Goal: Task Accomplishment & Management: Manage account settings

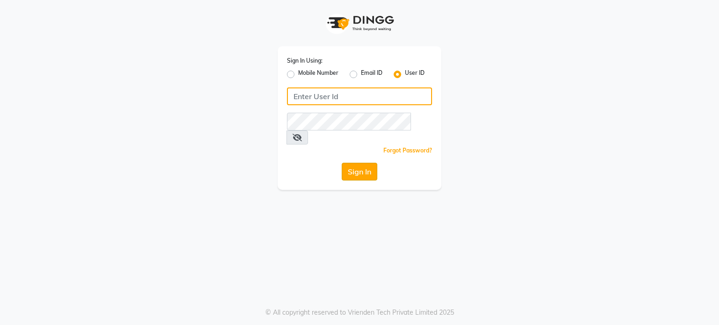
type input "iriis"
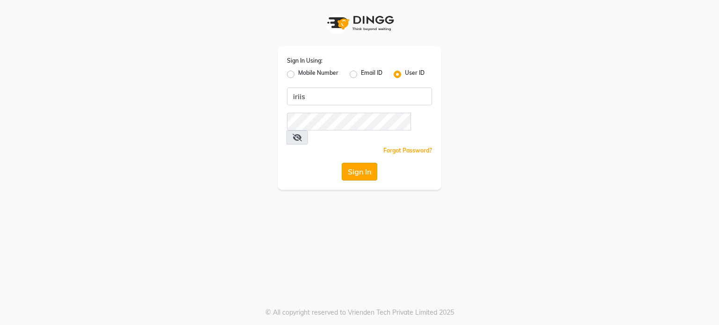
click at [359, 163] on button "Sign In" at bounding box center [360, 172] width 36 height 18
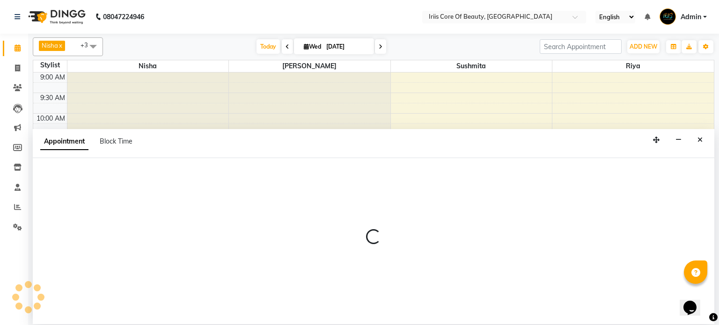
select select "tentative"
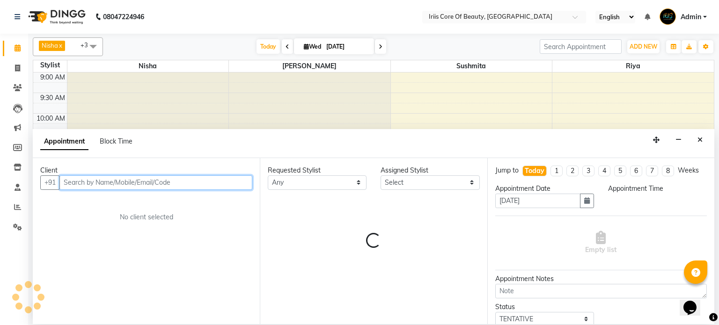
select select "645"
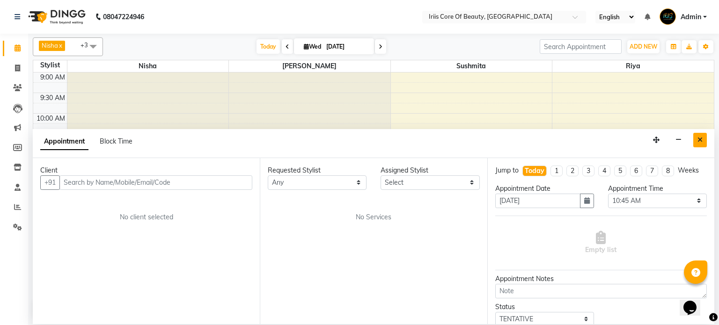
click at [700, 143] on button "Close" at bounding box center [700, 140] width 14 height 15
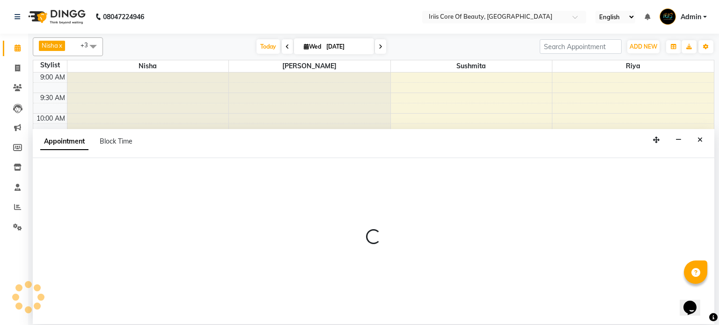
select select "tentative"
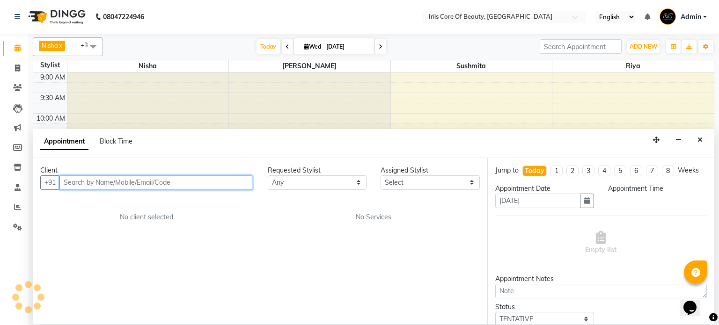
select select "630"
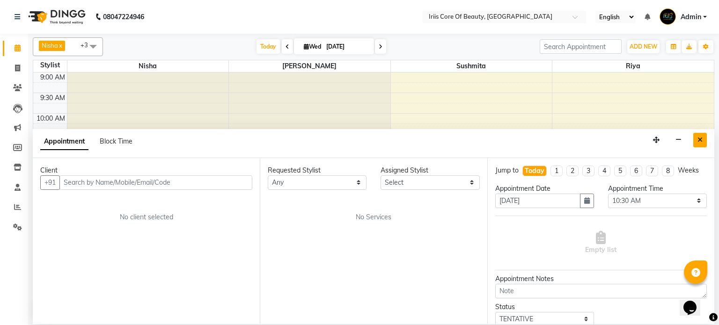
click at [701, 139] on icon "Close" at bounding box center [699, 140] width 5 height 7
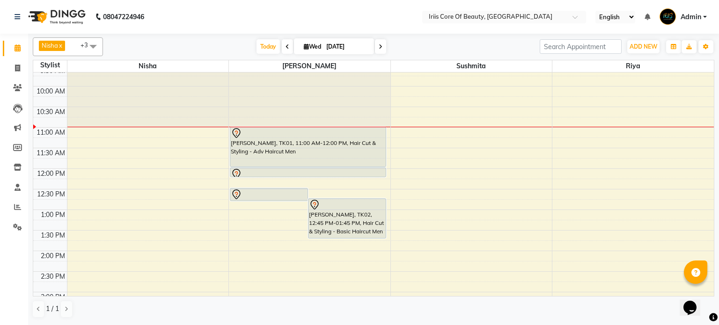
scroll to position [27, 0]
click at [379, 44] on icon at bounding box center [381, 47] width 4 height 6
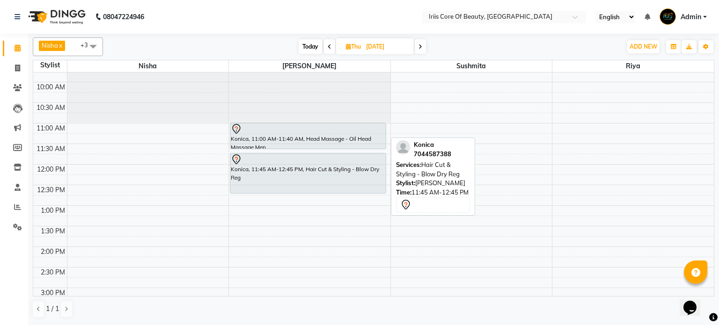
scroll to position [24, 0]
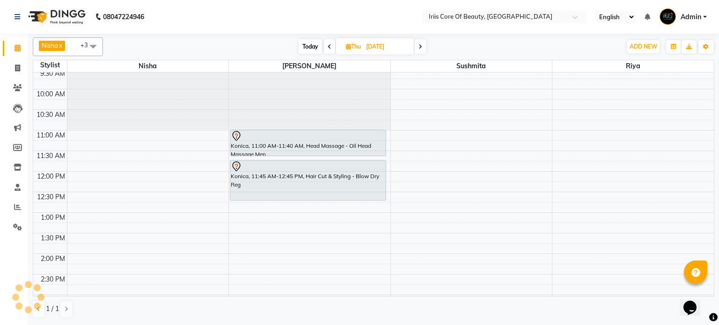
click at [313, 46] on span "Today" at bounding box center [310, 46] width 23 height 15
type input "[DATE]"
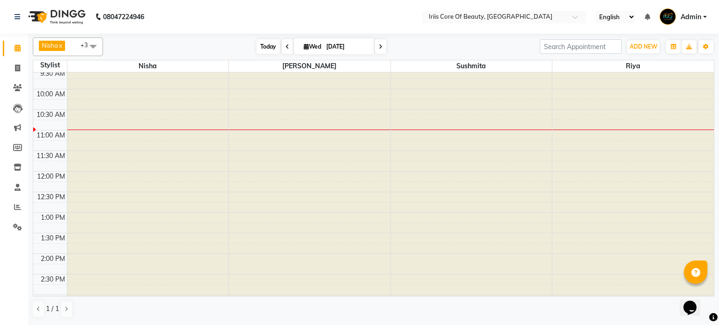
scroll to position [82, 0]
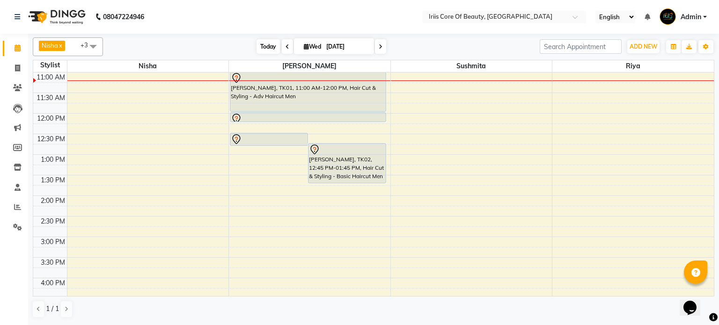
click at [313, 46] on span "Wed" at bounding box center [312, 46] width 22 height 7
select select "9"
select select "2025"
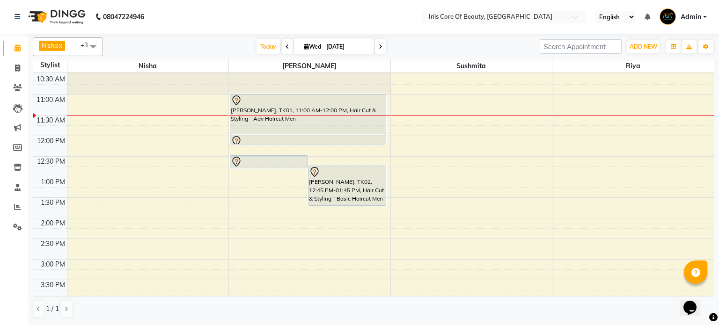
scroll to position [57, 0]
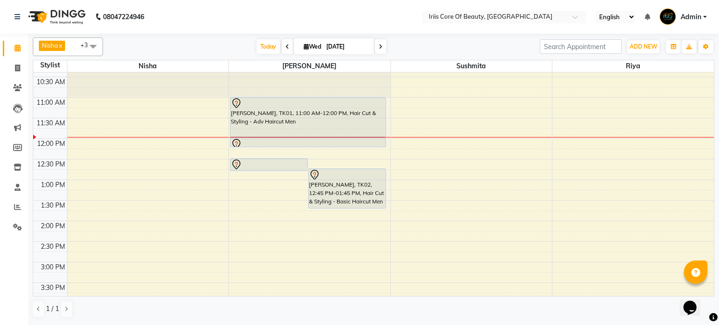
click at [246, 248] on div "9:00 AM 9:30 AM 10:00 AM 10:30 AM 11:00 AM 11:30 AM 12:00 PM 12:30 PM 1:00 PM 1…" at bounding box center [373, 282] width 680 height 535
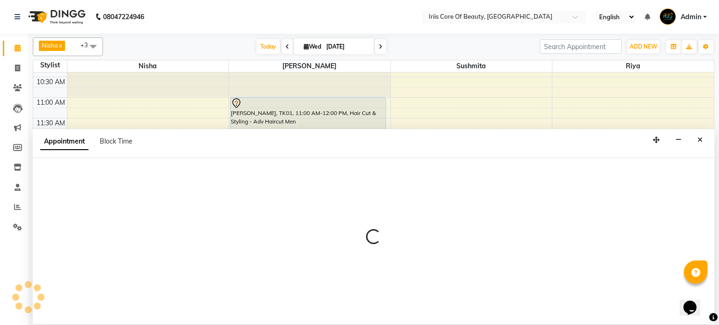
select select "1570"
select select "870"
select select "tentative"
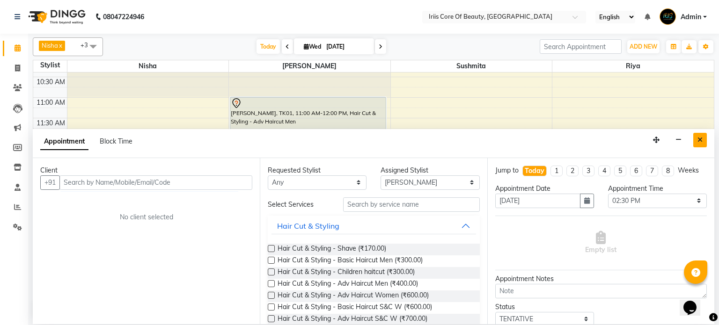
click at [701, 138] on icon "Close" at bounding box center [699, 140] width 5 height 7
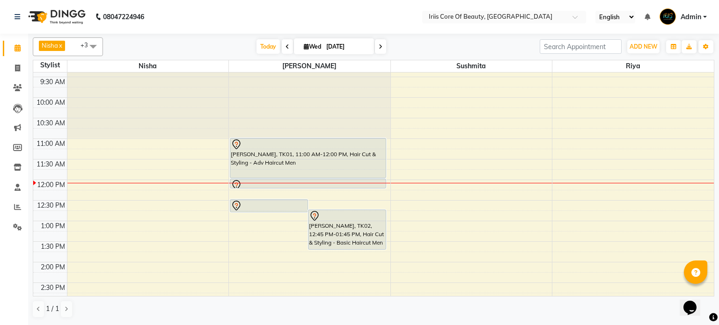
scroll to position [0, 0]
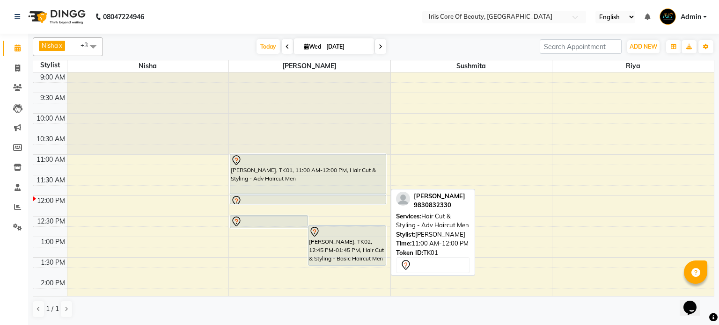
click at [264, 166] on div "[PERSON_NAME], TK01, 11:00 AM-12:00 PM, Hair Cut & Styling - Adv Haircut Men" at bounding box center [307, 173] width 155 height 39
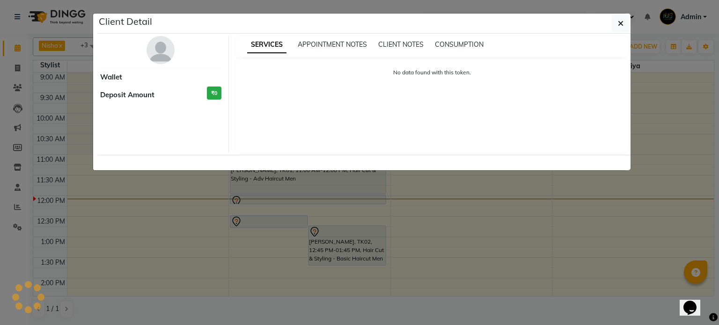
select select "7"
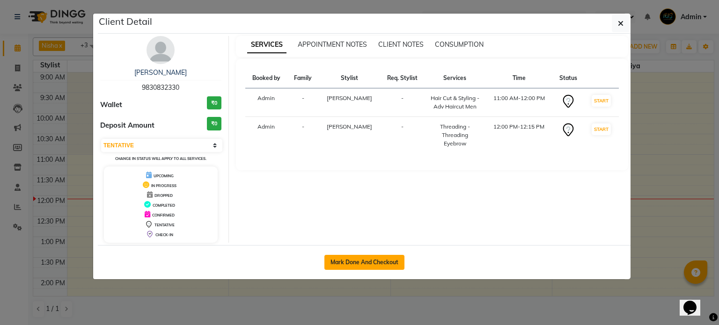
click at [350, 262] on button "Mark Done And Checkout" at bounding box center [364, 262] width 80 height 15
select select "service"
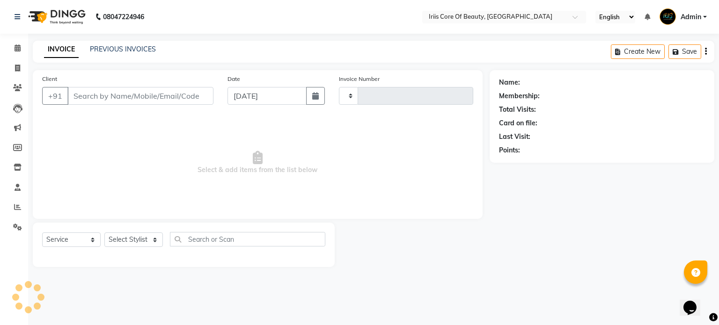
type input "0931"
select select "43"
type input "9830832330"
select select "1570"
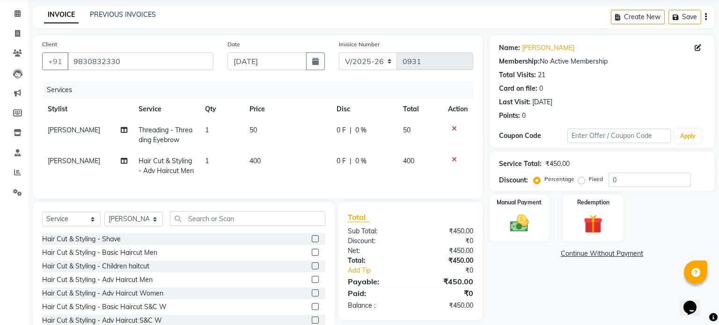
scroll to position [64, 0]
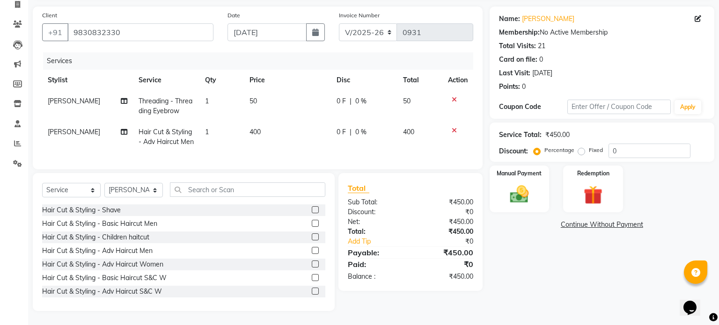
click at [455, 131] on div at bounding box center [458, 130] width 20 height 7
click at [454, 131] on icon at bounding box center [454, 130] width 5 height 7
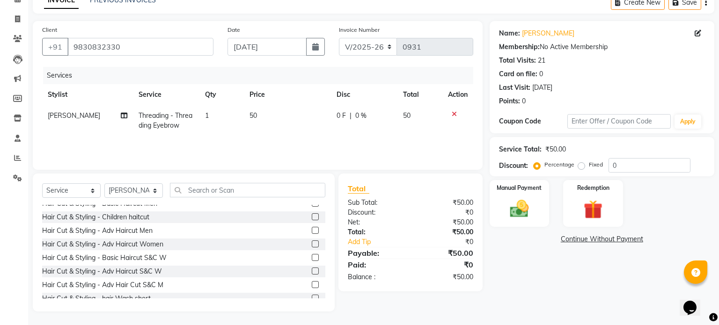
scroll to position [24, 0]
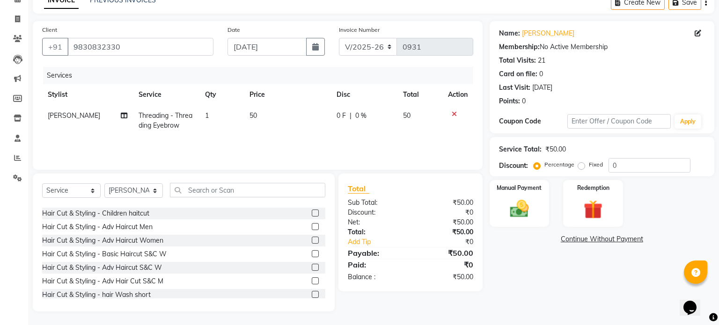
click at [317, 240] on label at bounding box center [315, 240] width 7 height 7
click at [317, 240] on input "checkbox" at bounding box center [315, 241] width 6 height 6
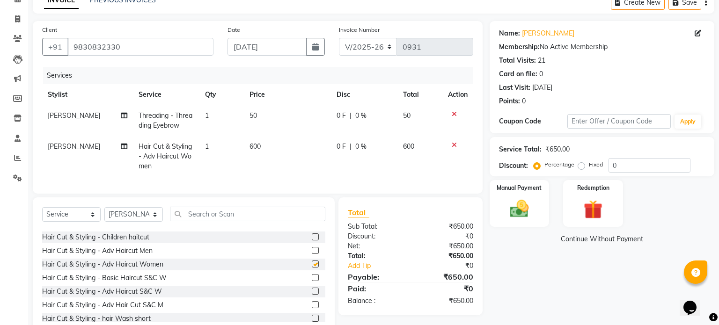
checkbox input "false"
click at [244, 143] on td "600" at bounding box center [287, 156] width 87 height 41
select select "1570"
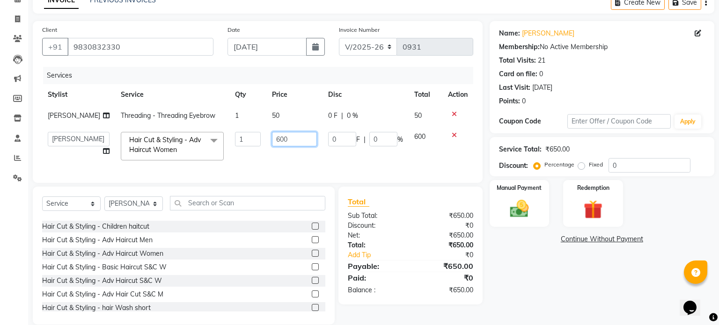
click at [272, 146] on input "600" at bounding box center [294, 139] width 45 height 15
click at [277, 146] on input "600" at bounding box center [294, 139] width 45 height 15
type input "6"
type input "5"
type input "450"
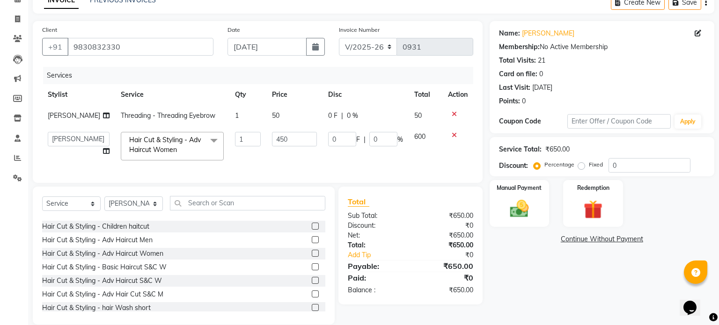
click at [303, 174] on div "Services Stylist Service Qty Price Disc Total Action [PERSON_NAME] Threading - …" at bounding box center [257, 120] width 431 height 107
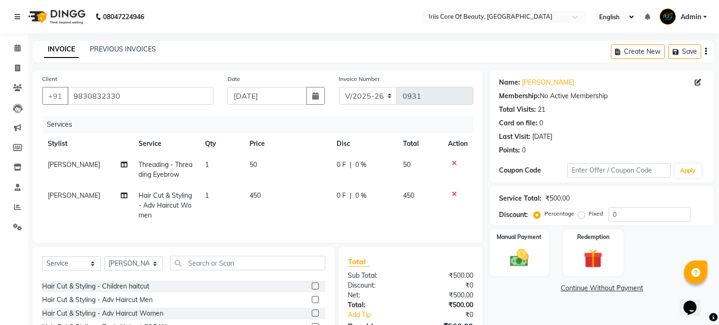
scroll to position [73, 0]
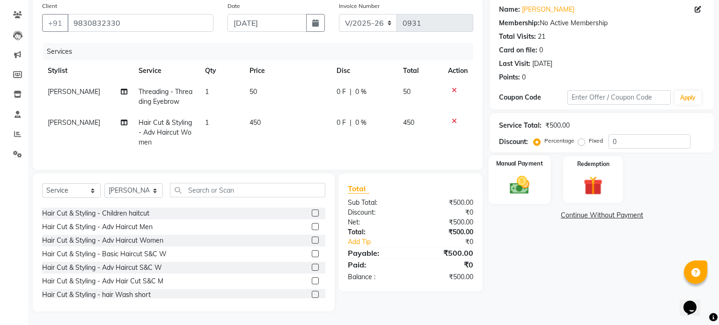
click at [532, 183] on img at bounding box center [519, 185] width 32 height 22
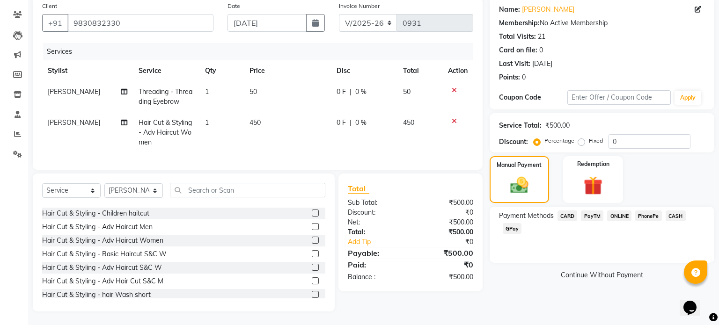
click at [676, 215] on span "CASH" at bounding box center [675, 216] width 20 height 11
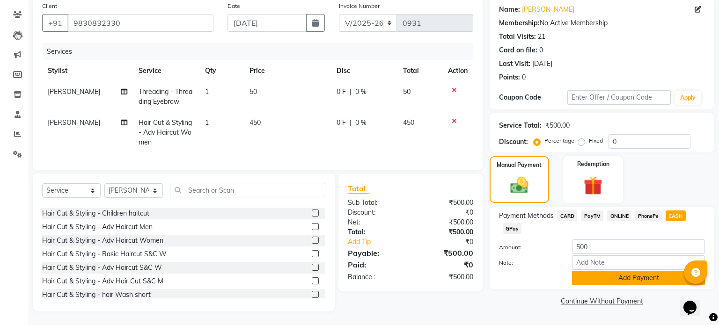
click at [648, 282] on button "Add Payment" at bounding box center [638, 278] width 133 height 15
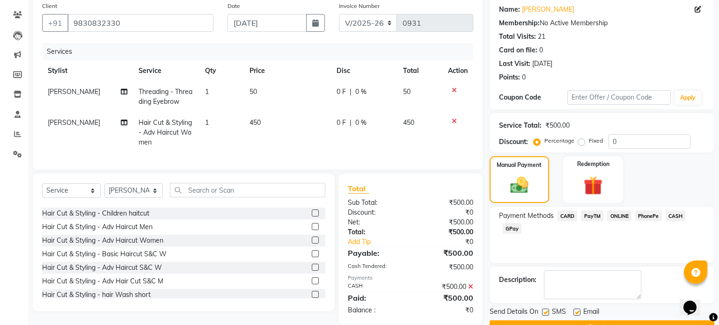
scroll to position [96, 0]
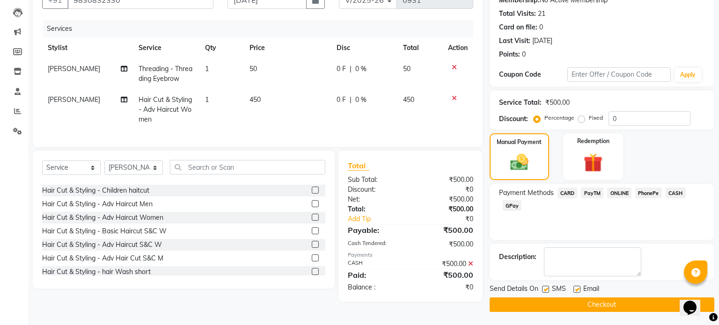
click at [635, 301] on button "Checkout" at bounding box center [601, 305] width 225 height 15
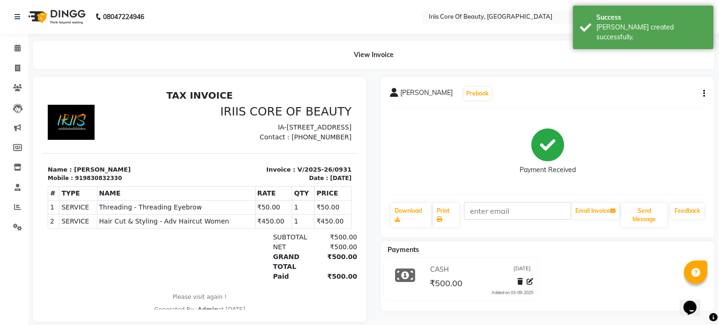
scroll to position [10, 0]
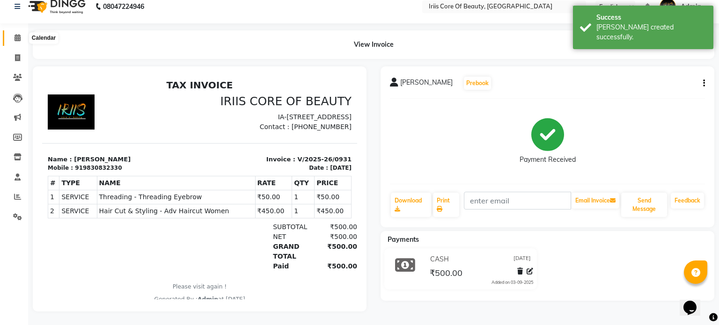
click at [16, 39] on icon at bounding box center [18, 37] width 6 height 7
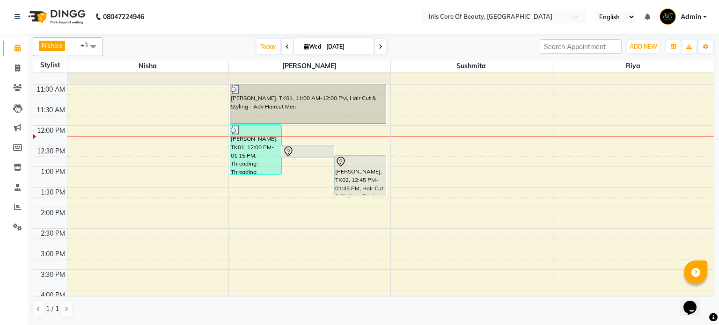
scroll to position [64, 0]
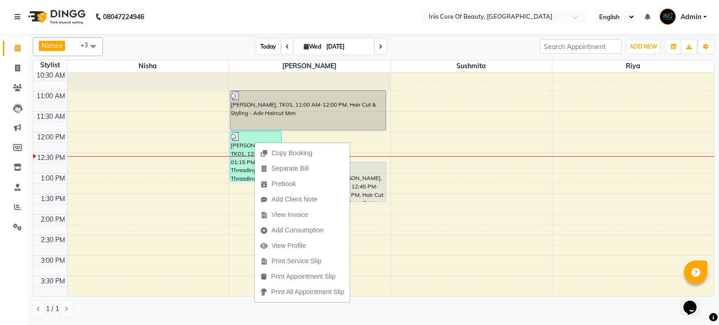
click at [262, 51] on span "Today" at bounding box center [267, 46] width 23 height 15
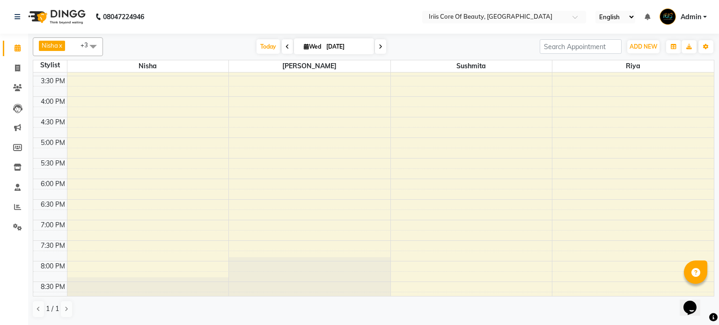
scroll to position [263, 0]
click at [246, 97] on div "9:00 AM 9:30 AM 10:00 AM 10:30 AM 11:00 AM 11:30 AM 12:00 PM 12:30 PM 1:00 PM 1…" at bounding box center [373, 76] width 680 height 535
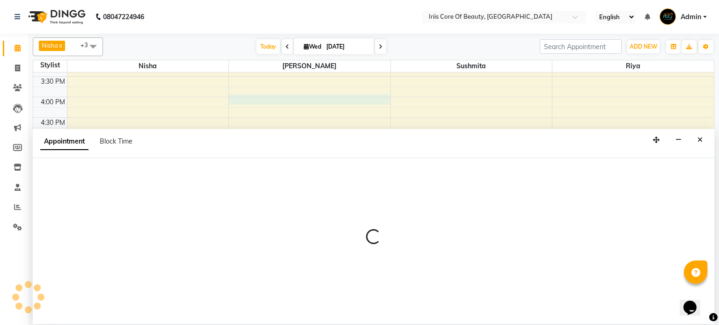
select select "1570"
select select "960"
select select "tentative"
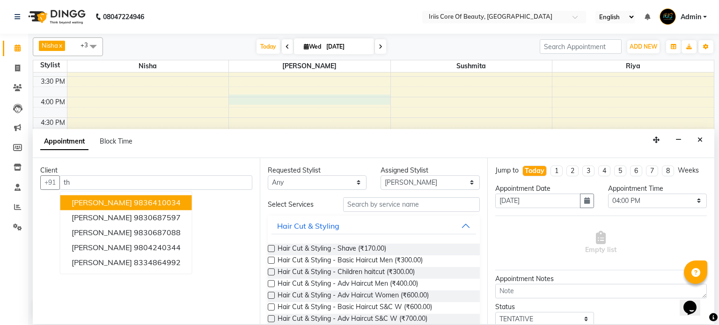
type input "t"
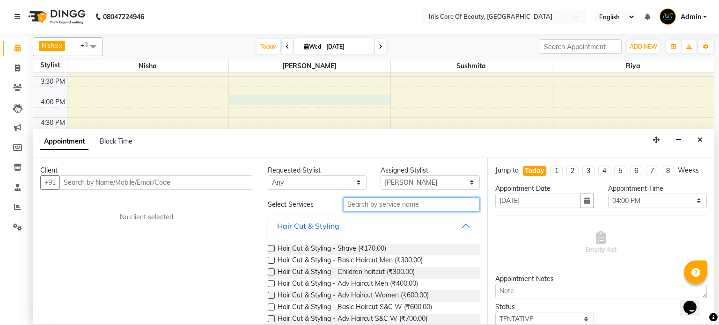
click at [455, 206] on input "text" at bounding box center [411, 204] width 137 height 15
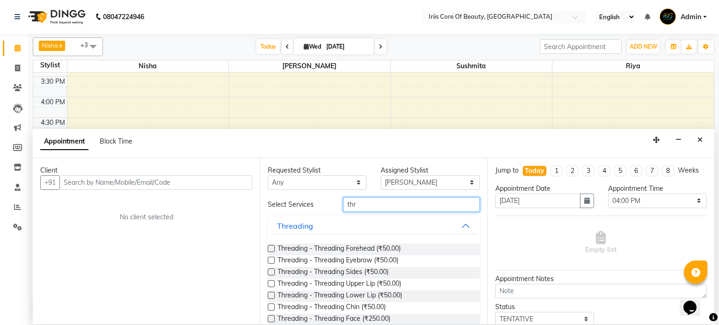
type input "thr"
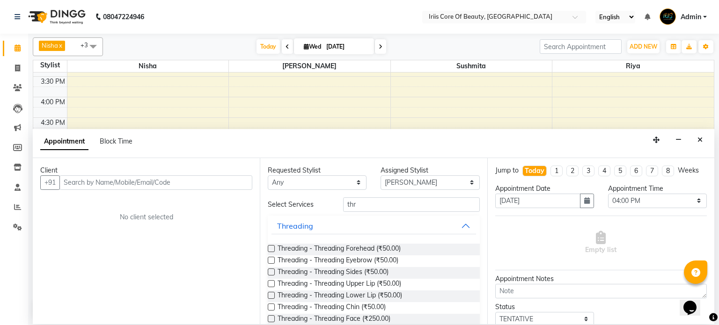
click at [271, 260] on label at bounding box center [271, 260] width 7 height 7
click at [271, 260] on input "checkbox" at bounding box center [271, 261] width 6 height 6
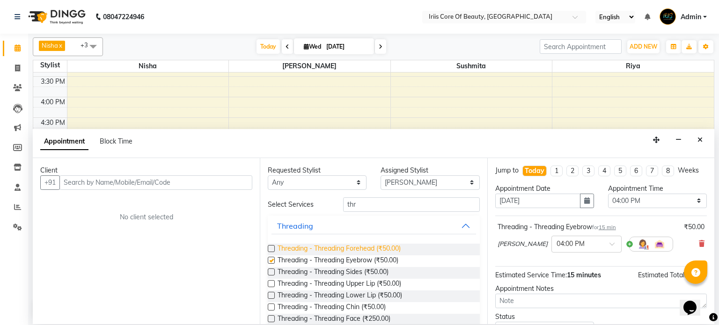
checkbox input "false"
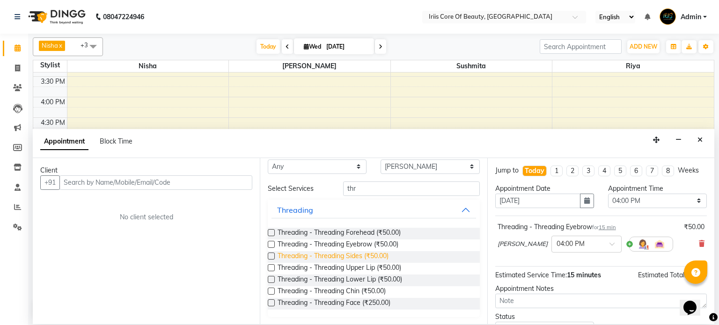
scroll to position [15, 0]
click at [270, 302] on label at bounding box center [271, 303] width 7 height 7
click at [270, 302] on input "checkbox" at bounding box center [271, 305] width 6 height 6
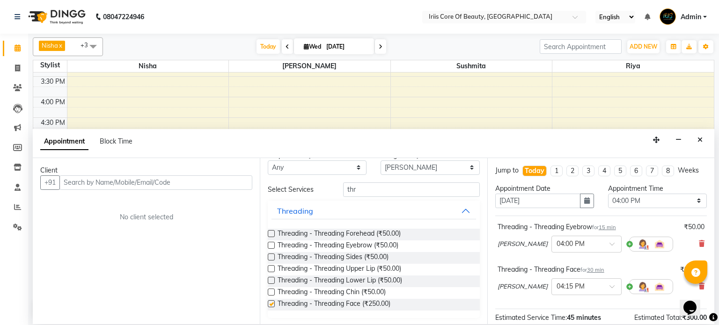
checkbox input "false"
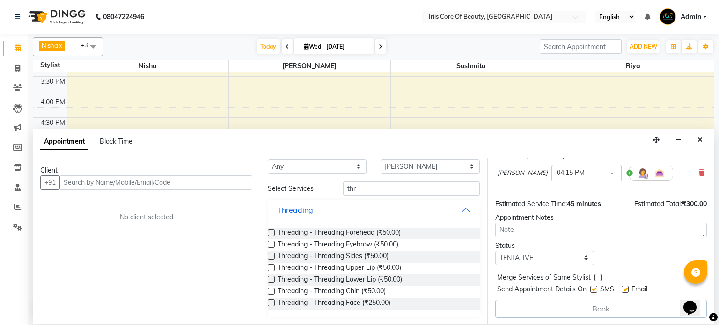
scroll to position [0, 0]
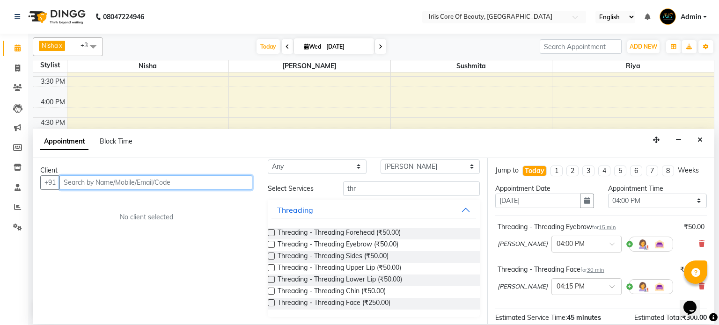
click at [150, 181] on input "text" at bounding box center [155, 182] width 193 height 15
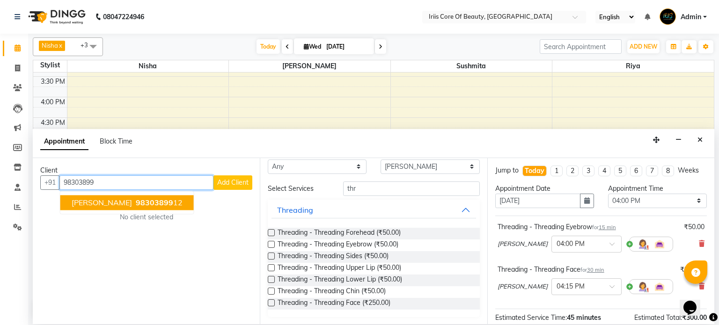
click at [136, 203] on span "98303899" at bounding box center [154, 202] width 37 height 9
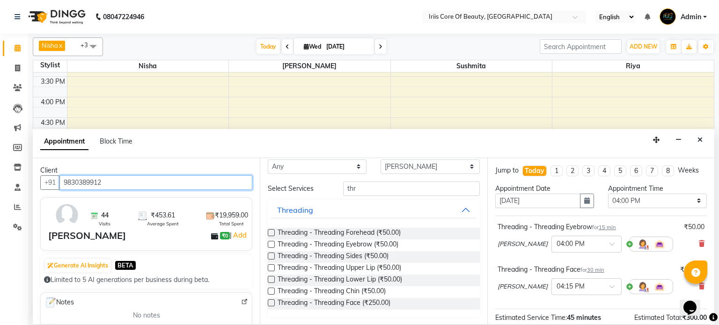
scroll to position [113, 0]
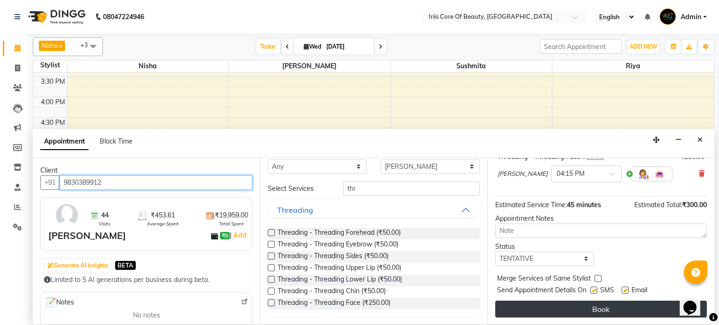
type input "9830389912"
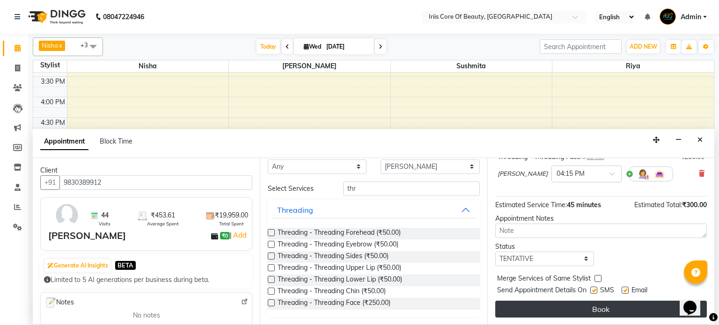
click at [625, 307] on button "Book" at bounding box center [600, 309] width 211 height 17
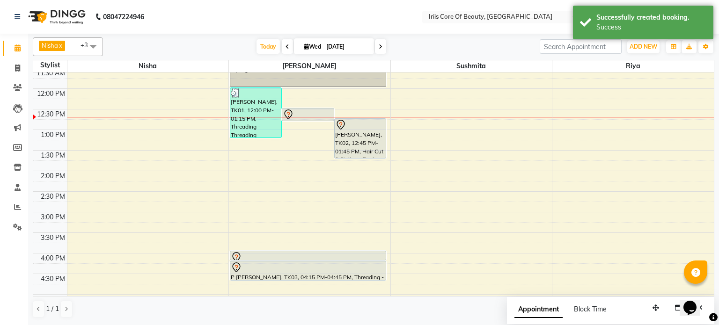
scroll to position [0, 0]
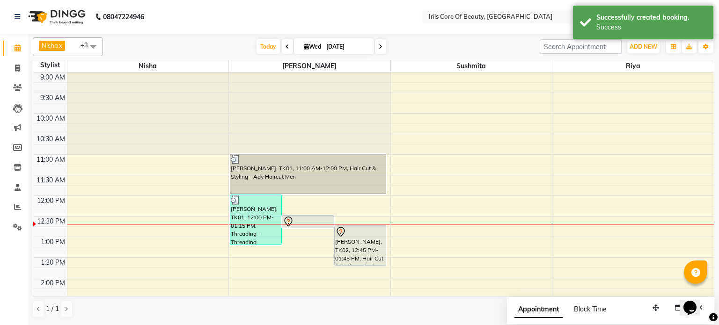
click at [304, 48] on icon at bounding box center [306, 47] width 5 height 6
select select "9"
select select "2025"
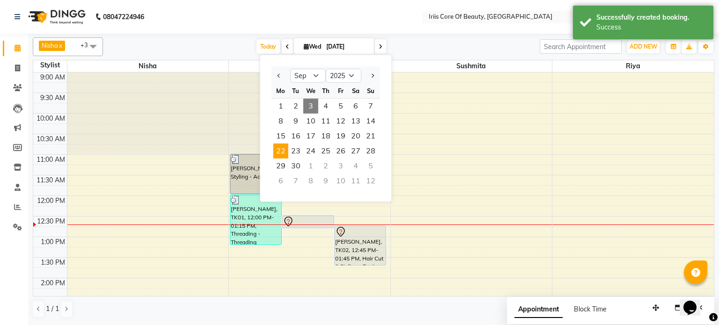
click at [275, 151] on span "22" at bounding box center [280, 151] width 15 height 15
type input "[DATE]"
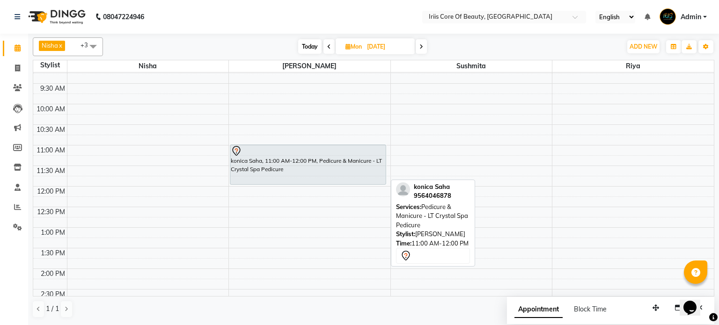
scroll to position [60, 0]
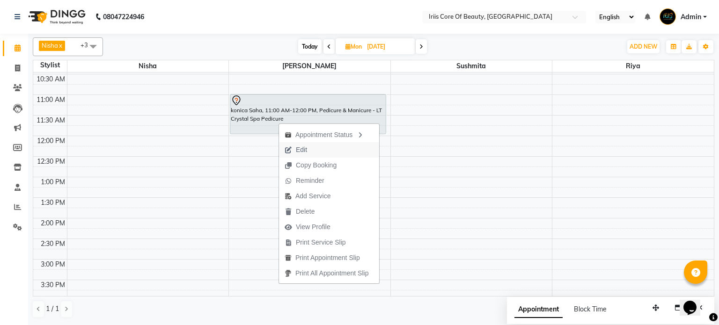
click at [317, 146] on button "Edit" at bounding box center [329, 149] width 100 height 15
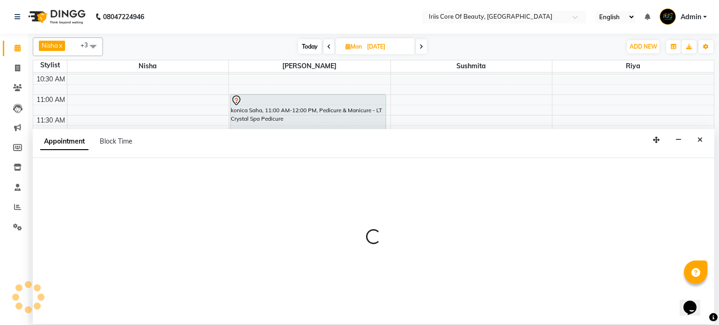
select select "tentative"
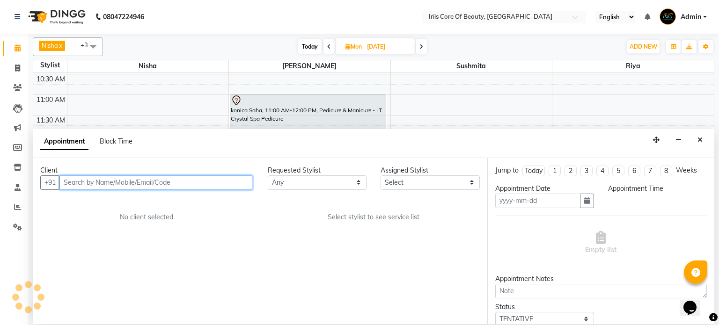
type input "[DATE]"
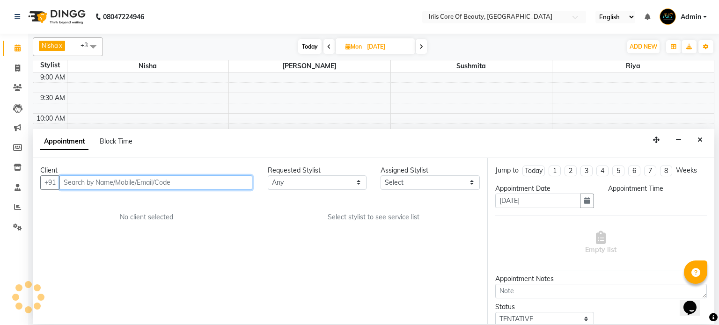
select select "1570"
select select "660"
select select "55"
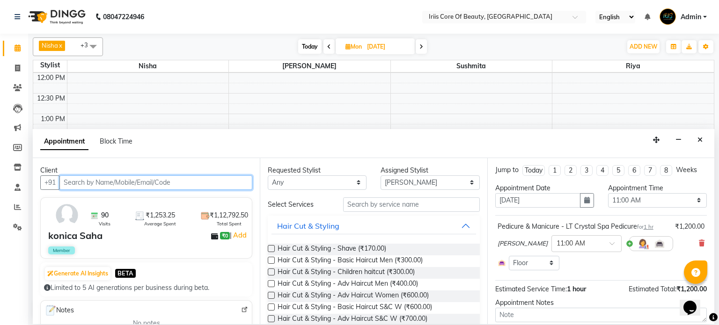
scroll to position [4, 0]
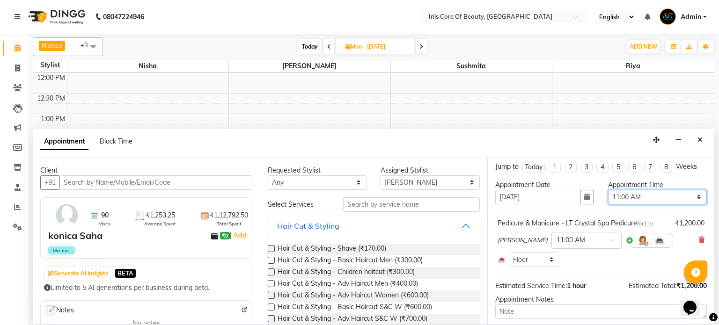
click at [633, 193] on select "Select 10:00 AM 10:15 AM 10:30 AM 10:45 AM 11:00 AM 11:15 AM 11:30 AM 11:45 AM …" at bounding box center [657, 197] width 99 height 15
click at [627, 197] on select "Select 10:00 AM 10:15 AM 10:30 AM 10:45 AM 11:00 AM 11:15 AM 11:30 AM 11:45 AM …" at bounding box center [657, 197] width 99 height 15
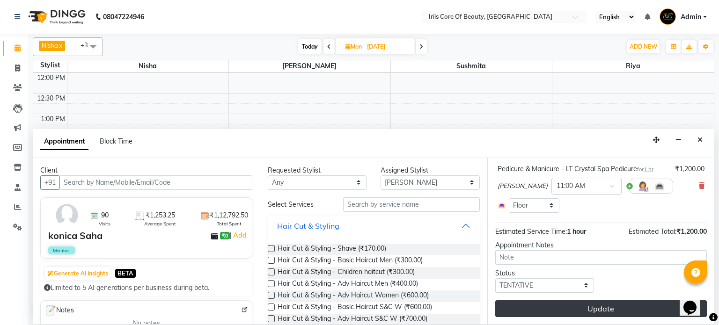
click at [584, 306] on button "Update" at bounding box center [600, 308] width 211 height 17
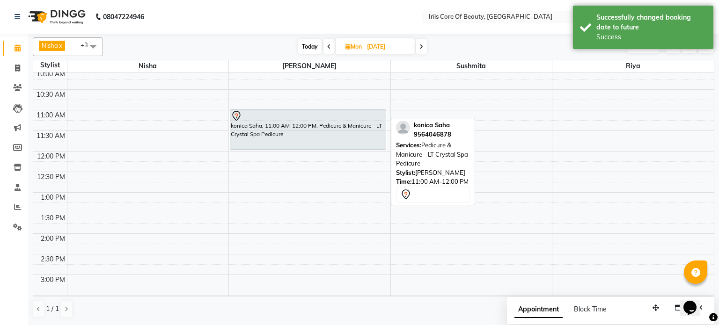
scroll to position [44, 0]
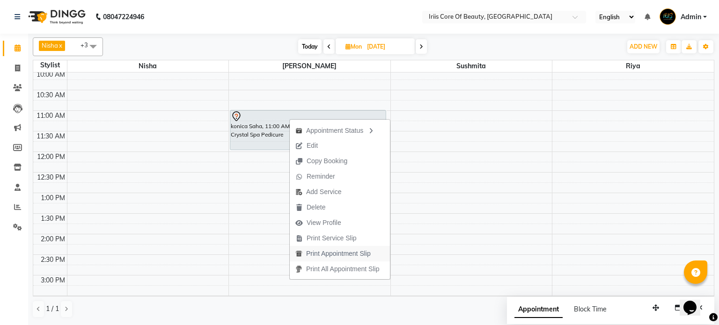
click at [326, 253] on span "Print Appointment Slip" at bounding box center [338, 254] width 65 height 10
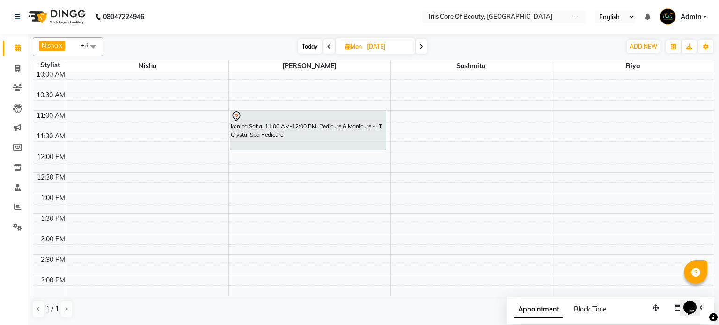
click at [718, 214] on div "Nisha x [PERSON_NAME] x [PERSON_NAME] x [PERSON_NAME] x +3 UnSelect All [PERSON…" at bounding box center [373, 179] width 691 height 291
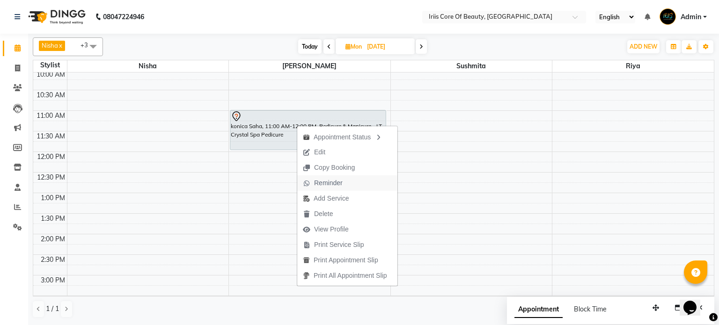
click at [322, 185] on span "Reminder" at bounding box center [328, 183] width 29 height 10
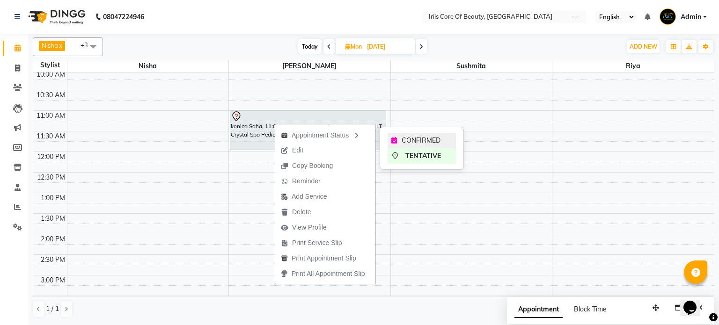
click at [412, 141] on span "CONFIRMED" at bounding box center [420, 141] width 39 height 10
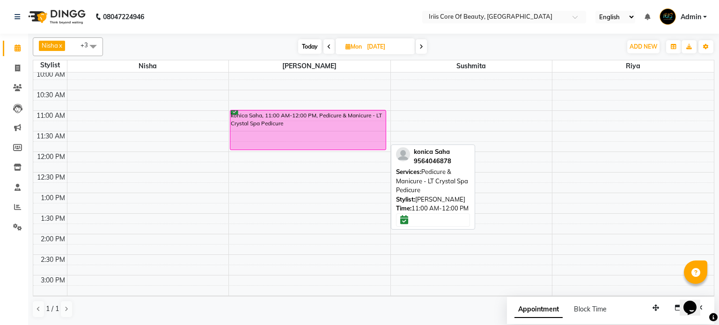
click at [300, 122] on div "konica Saha, 11:00 AM-12:00 PM, Pedicure & Manicure - LT Crystal Spa Pedicure" at bounding box center [307, 129] width 155 height 39
select select "6"
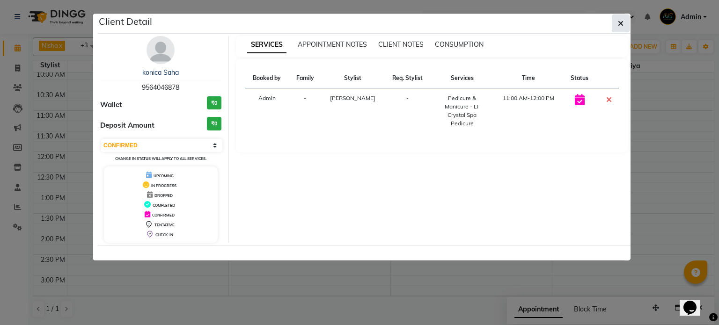
click at [621, 23] on icon "button" at bounding box center [621, 23] width 6 height 7
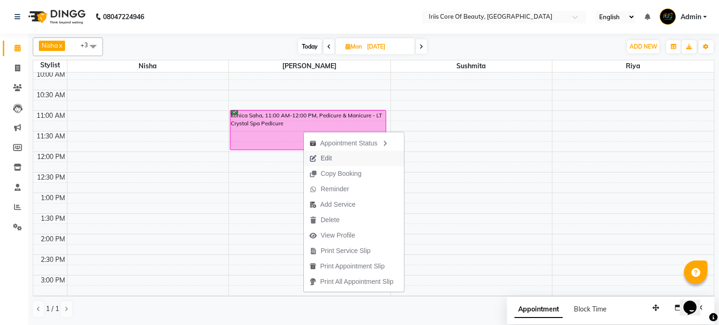
click at [338, 159] on button "Edit" at bounding box center [354, 158] width 100 height 15
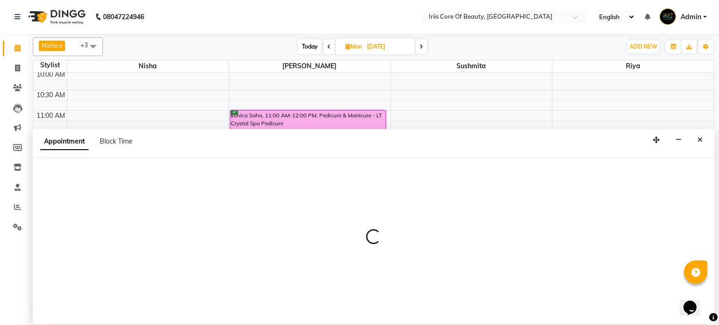
select select "tentative"
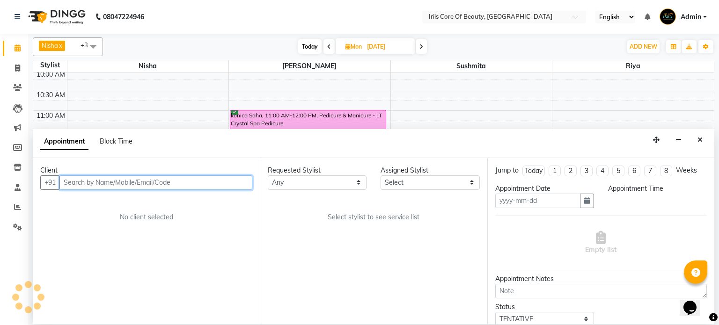
type input "[DATE]"
select select "confirm booking"
select select "660"
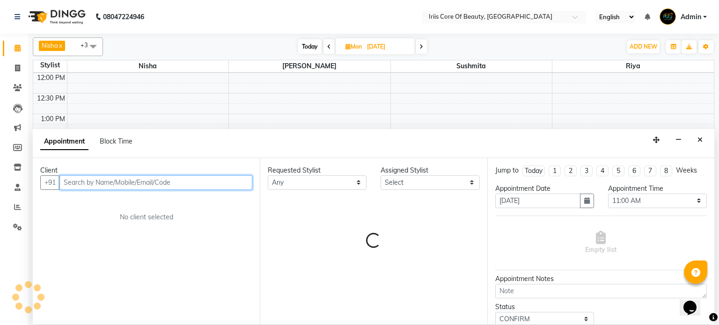
select select "1570"
select select "55"
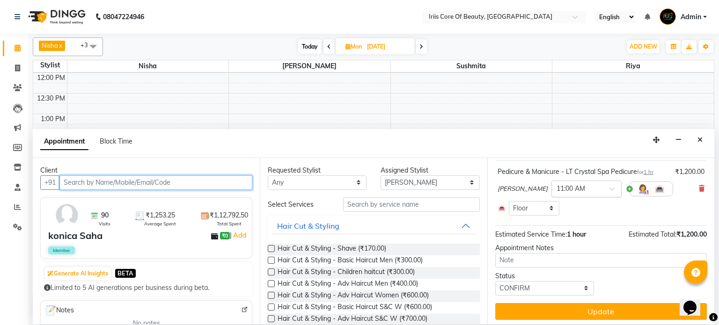
scroll to position [58, 0]
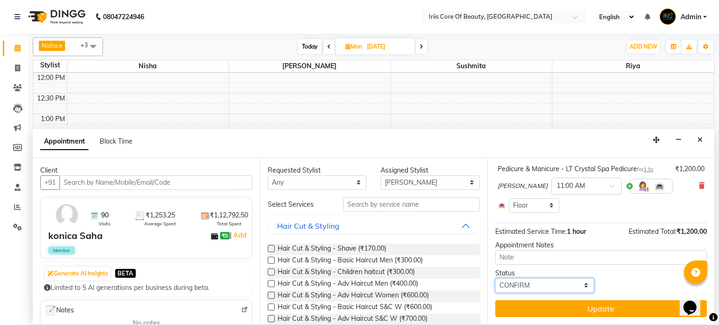
click at [549, 284] on select "Select TENTATIVE CONFIRM UPCOMING" at bounding box center [544, 285] width 99 height 15
click at [618, 288] on div "Status Select TENTATIVE CONFIRM UPCOMING" at bounding box center [601, 281] width 226 height 24
click at [698, 141] on icon "Close" at bounding box center [699, 140] width 5 height 7
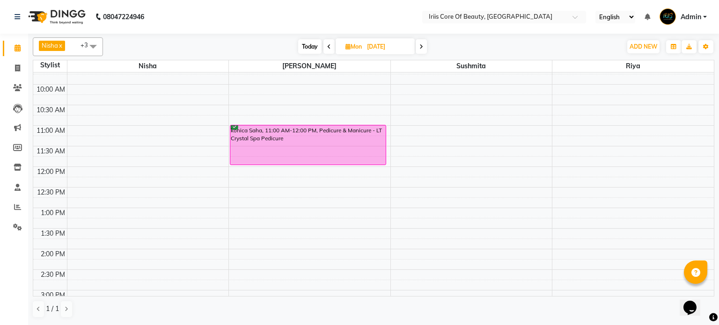
scroll to position [0, 0]
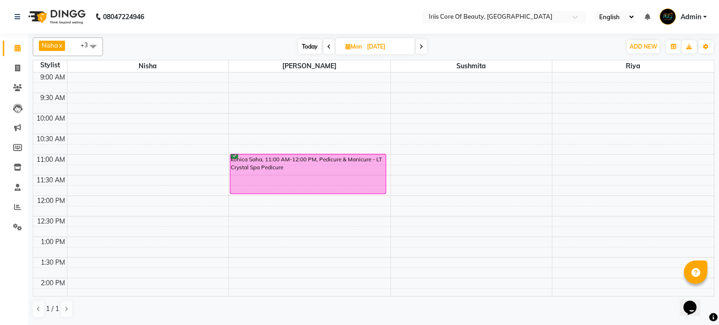
click at [307, 46] on span "Today" at bounding box center [309, 46] width 23 height 15
type input "[DATE]"
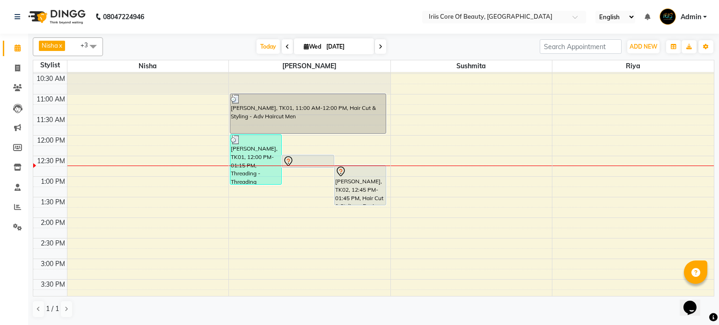
scroll to position [48, 0]
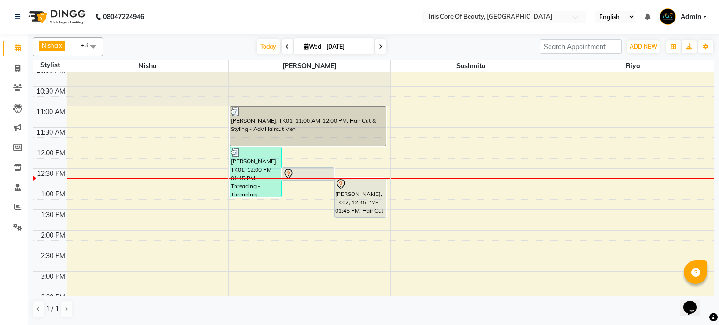
click at [304, 46] on icon at bounding box center [306, 47] width 5 height 6
select select "9"
select select "2025"
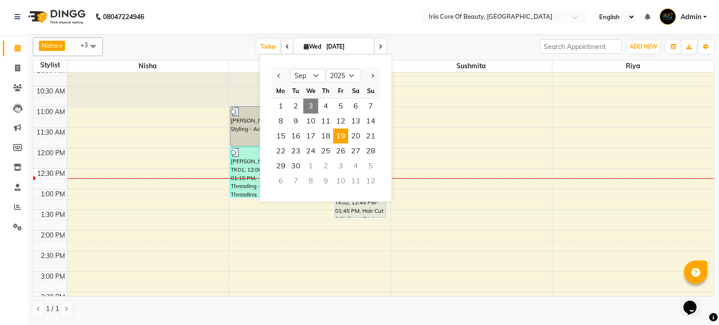
click at [337, 133] on span "19" at bounding box center [340, 136] width 15 height 15
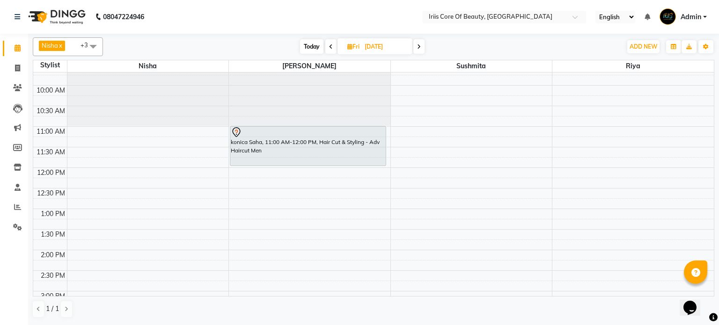
scroll to position [0, 0]
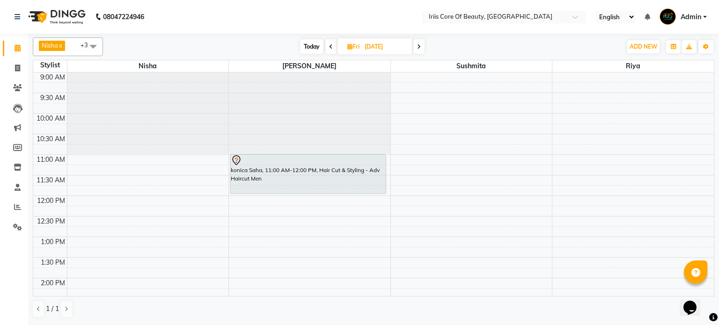
click at [422, 46] on span at bounding box center [418, 46] width 11 height 15
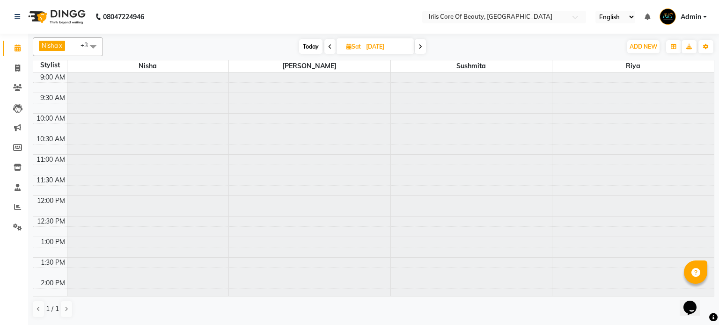
scroll to position [123, 0]
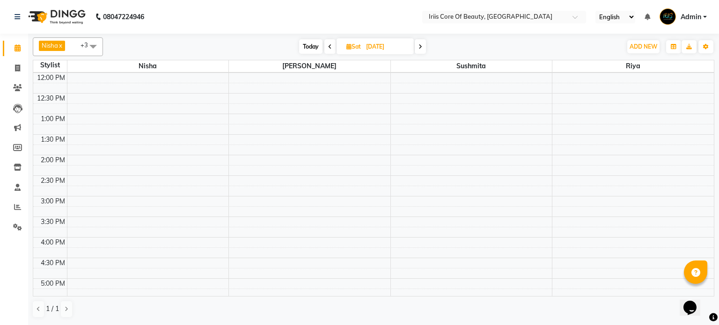
click at [422, 46] on icon at bounding box center [420, 47] width 4 height 6
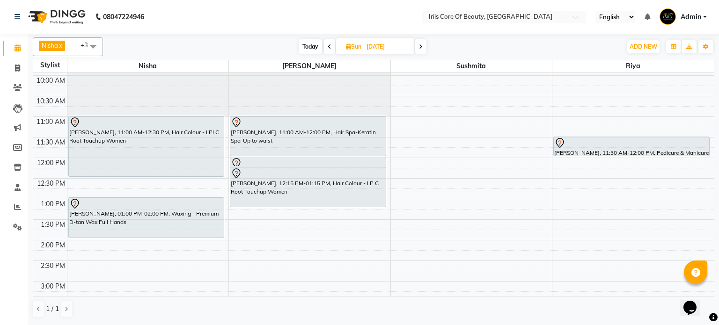
scroll to position [35, 0]
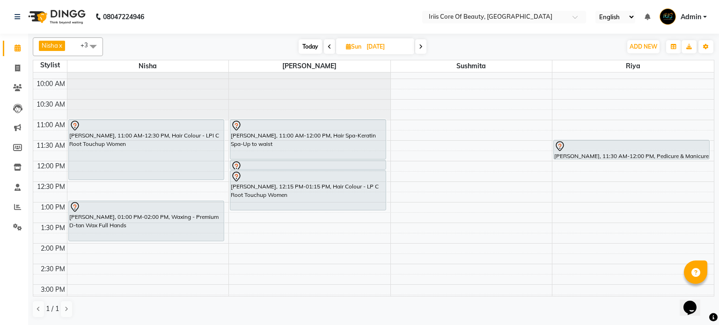
click at [420, 44] on icon at bounding box center [421, 47] width 4 height 6
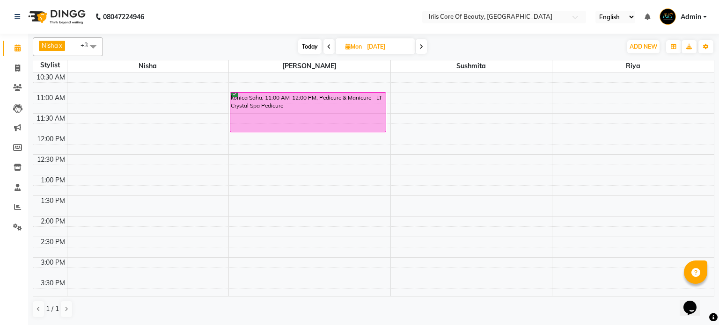
scroll to position [0, 0]
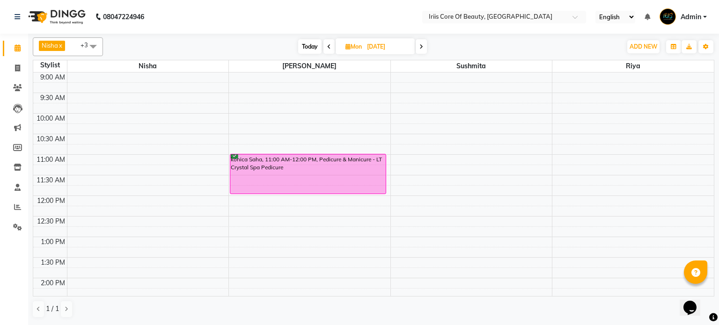
click at [306, 44] on span "Today" at bounding box center [309, 46] width 23 height 15
type input "[DATE]"
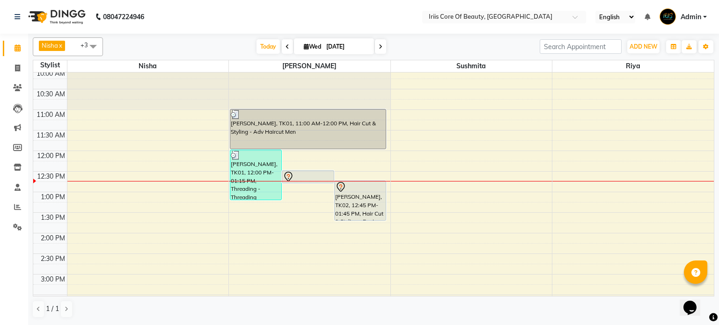
scroll to position [41, 0]
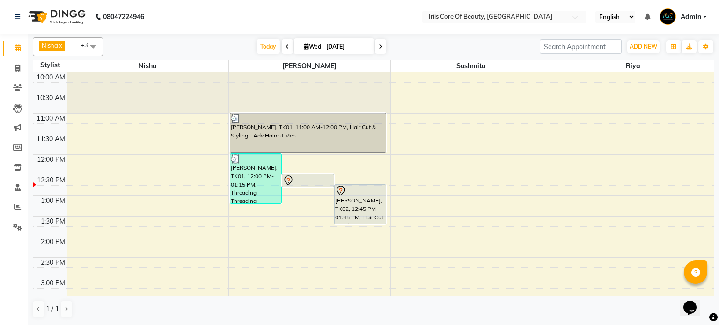
click at [304, 46] on icon at bounding box center [306, 47] width 5 height 6
select select "9"
select select "2025"
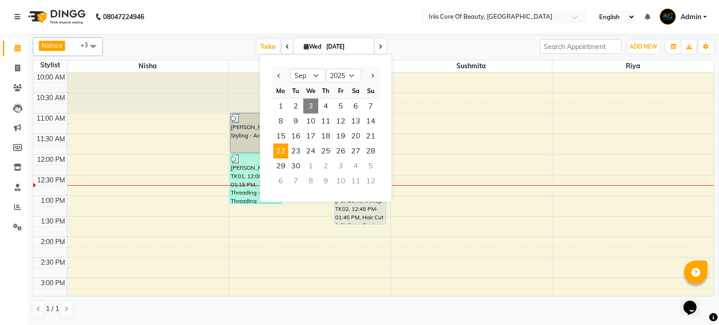
click at [278, 147] on span "22" at bounding box center [280, 151] width 15 height 15
type input "[DATE]"
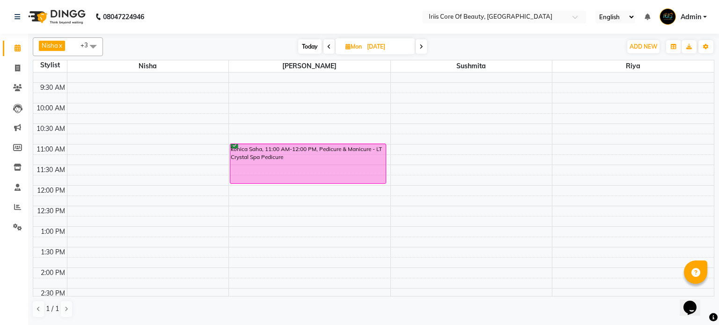
scroll to position [0, 0]
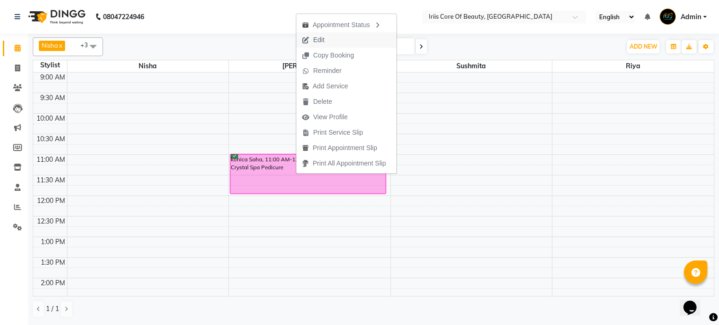
click at [331, 39] on button "Edit" at bounding box center [346, 39] width 100 height 15
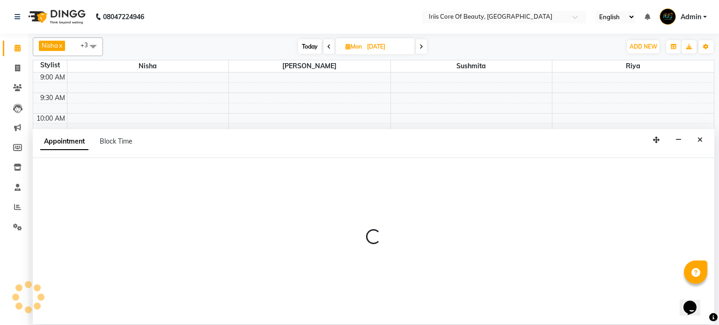
select select "tentative"
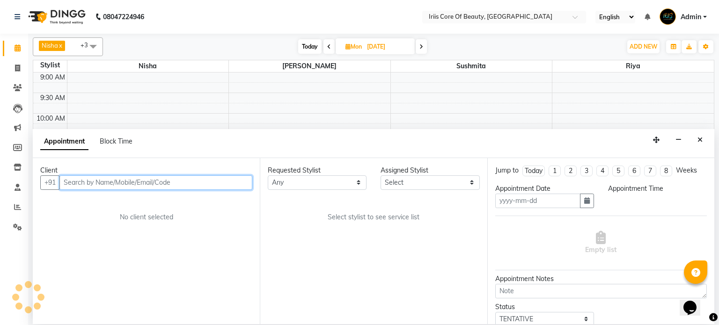
type input "[DATE]"
select select "confirm booking"
select select "660"
select select "1570"
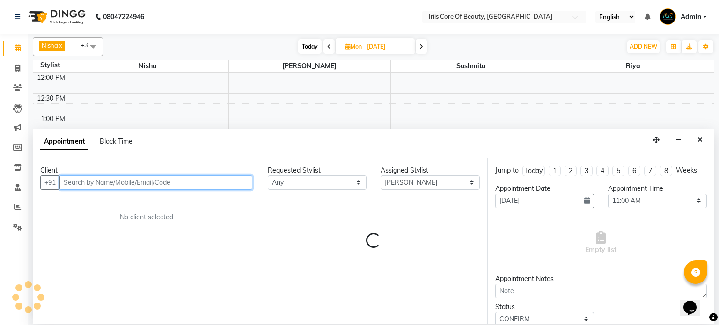
select select "55"
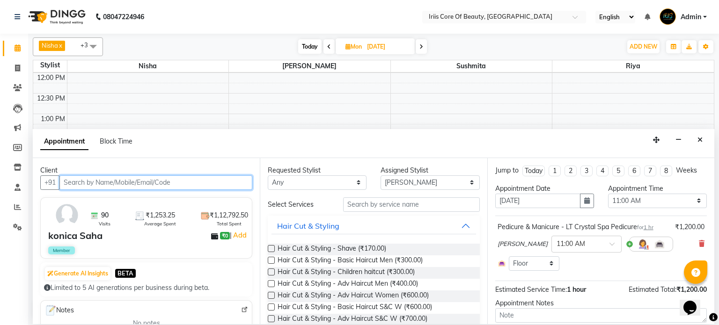
click at [181, 185] on input "text" at bounding box center [155, 182] width 193 height 15
type input "v"
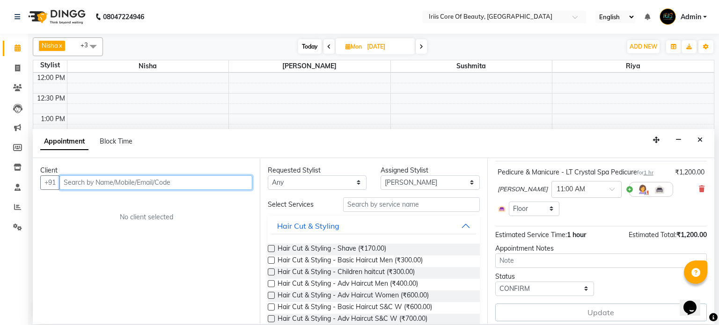
scroll to position [58, 0]
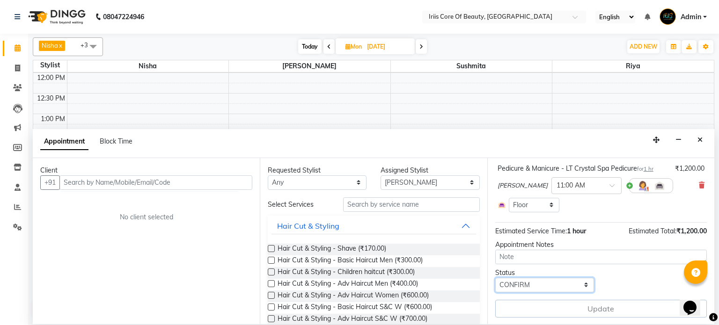
click at [556, 279] on select "Select TENTATIVE CONFIRM UPCOMING" at bounding box center [544, 285] width 99 height 15
select select "tentative"
click at [495, 278] on select "Select TENTATIVE CONFIRM UPCOMING" at bounding box center [544, 285] width 99 height 15
click at [699, 137] on icon "Close" at bounding box center [699, 140] width 5 height 7
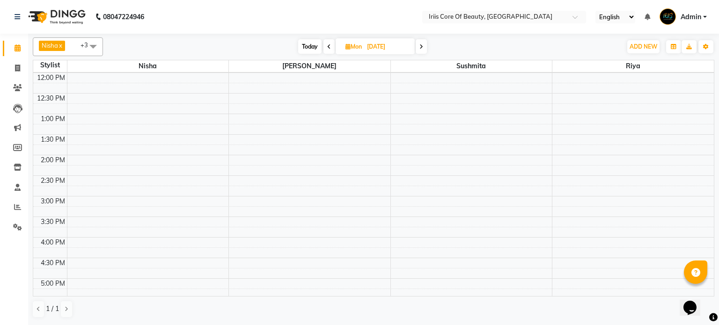
scroll to position [0, 0]
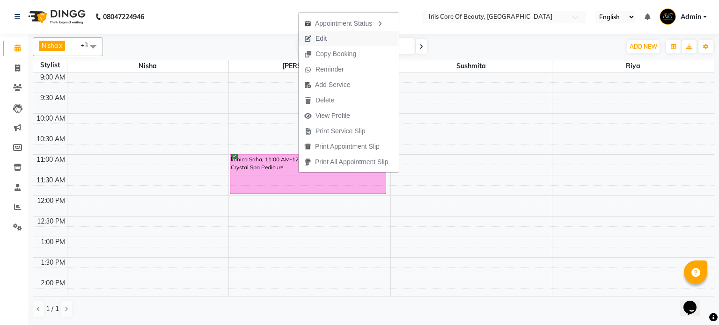
click at [328, 38] on span "Edit" at bounding box center [316, 38] width 34 height 15
select select "tentative"
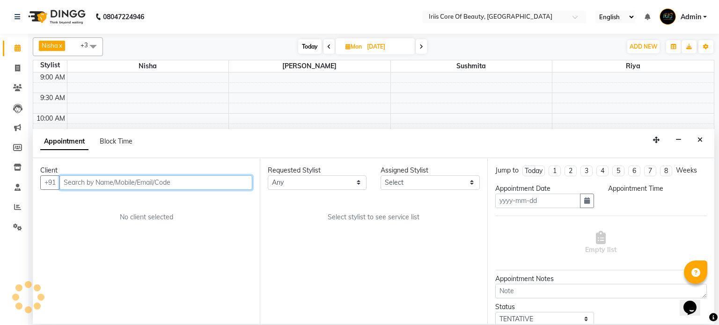
type input "[DATE]"
select select "confirm booking"
select select "1570"
select select "660"
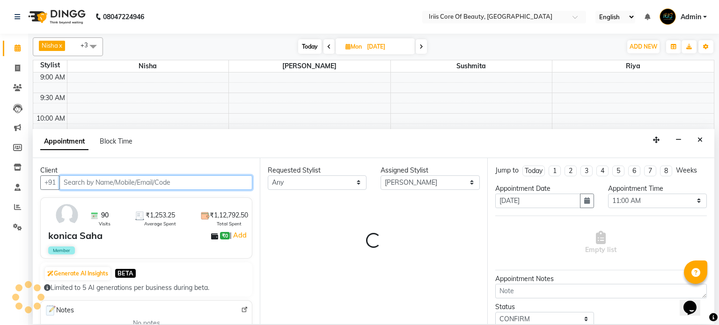
scroll to position [123, 0]
select select "55"
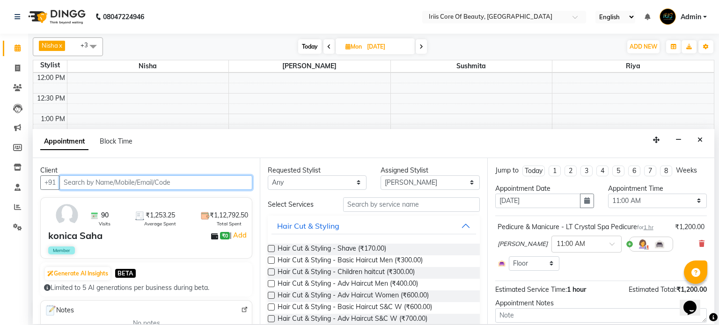
scroll to position [58, 0]
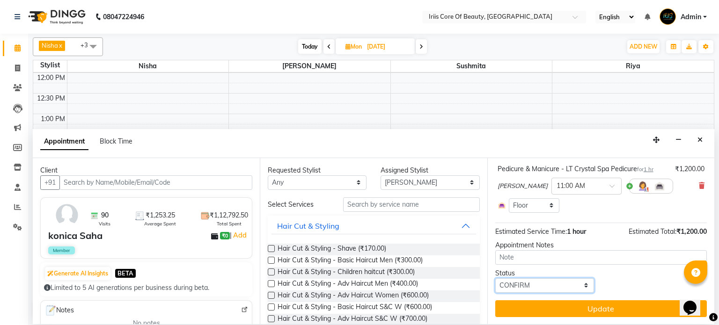
click at [547, 285] on select "Select TENTATIVE CONFIRM UPCOMING" at bounding box center [544, 285] width 99 height 15
select select "tentative"
click at [495, 278] on select "Select TENTATIVE CONFIRM UPCOMING" at bounding box center [544, 285] width 99 height 15
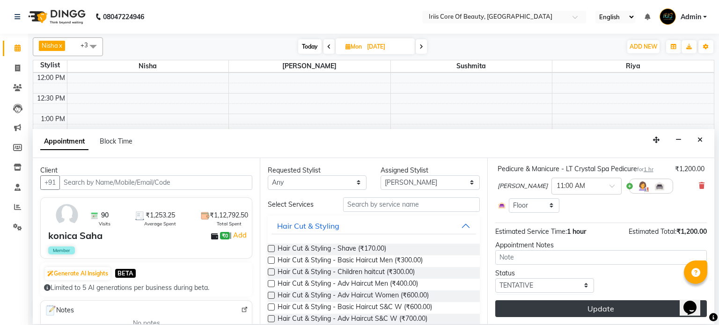
click at [546, 310] on button "Update" at bounding box center [600, 308] width 211 height 17
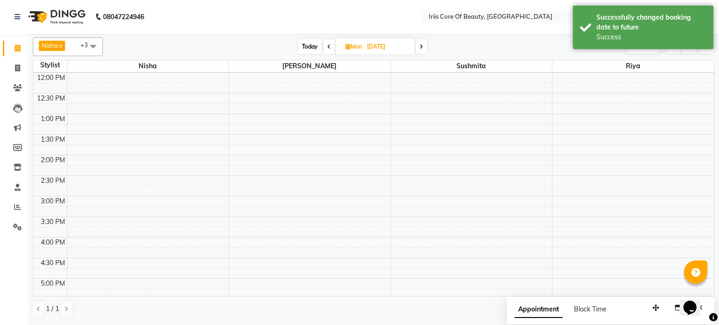
scroll to position [0, 0]
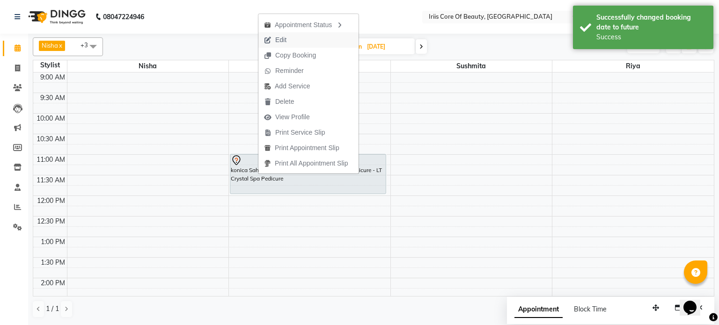
click at [303, 38] on button "Edit" at bounding box center [308, 39] width 100 height 15
select select "tentative"
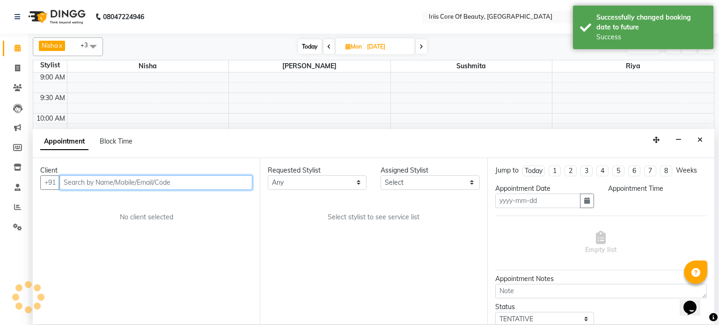
type input "[DATE]"
select select "1570"
select select "660"
select select "55"
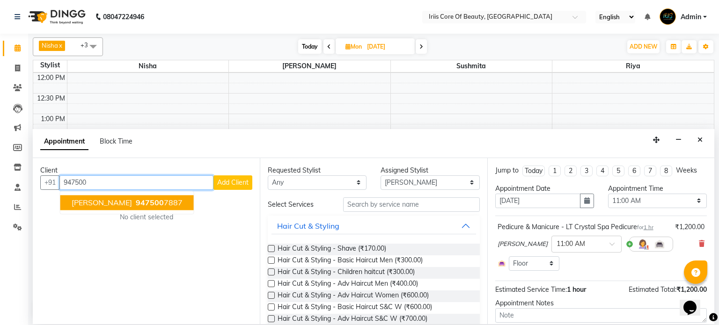
click at [151, 206] on ngb-highlight "947500 7887" at bounding box center [158, 202] width 49 height 9
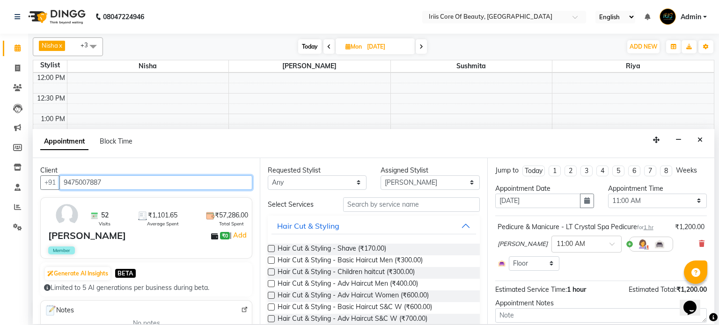
scroll to position [58, 0]
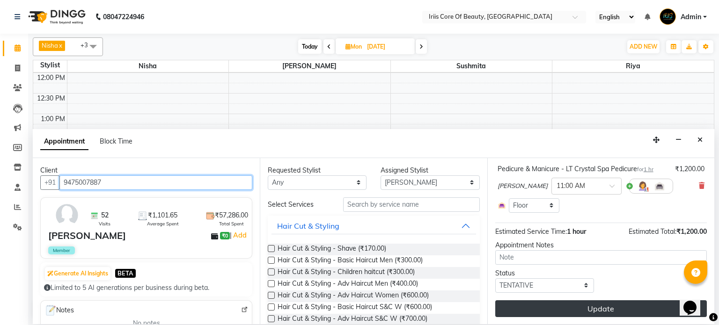
type input "9475007887"
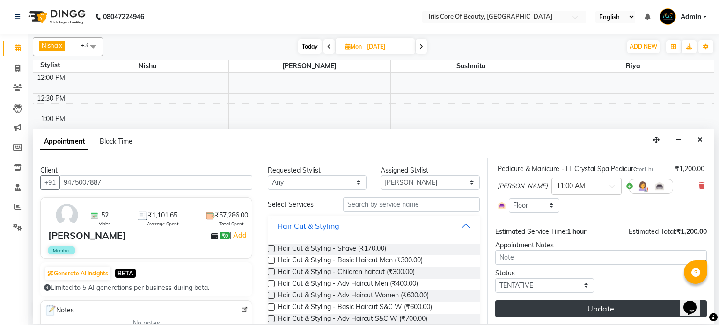
click at [566, 309] on button "Update" at bounding box center [600, 308] width 211 height 17
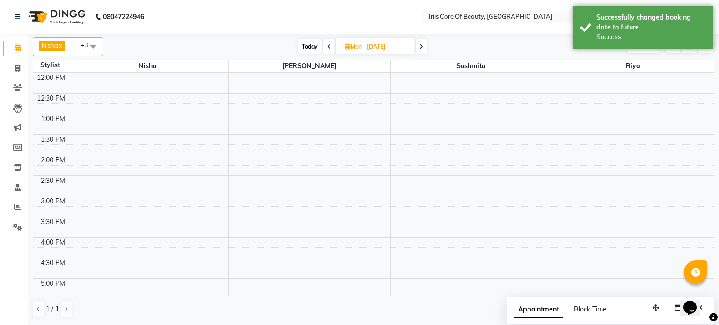
scroll to position [0, 0]
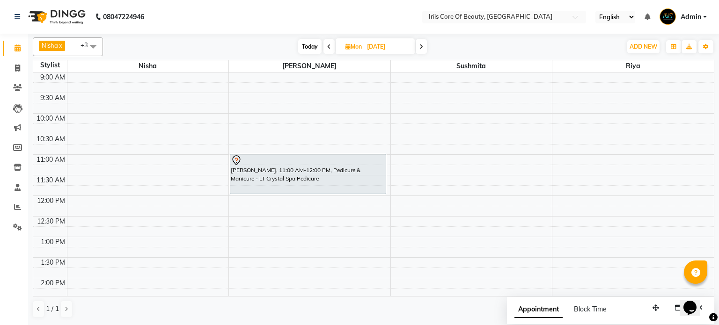
click at [349, 45] on span "Mon" at bounding box center [353, 46] width 21 height 7
select select "9"
select select "2025"
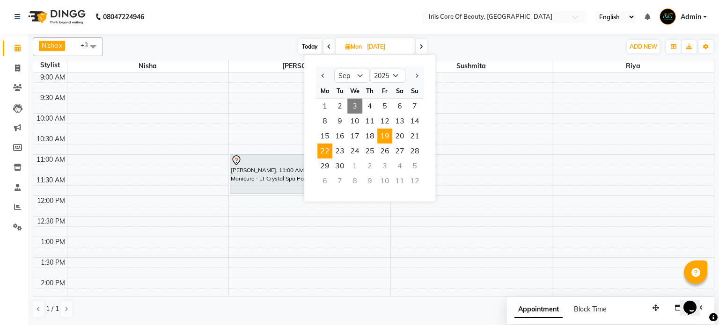
click at [378, 133] on span "19" at bounding box center [384, 136] width 15 height 15
type input "[DATE]"
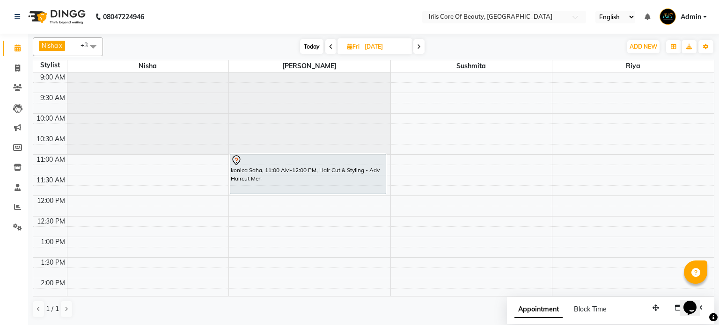
click at [348, 47] on icon at bounding box center [349, 47] width 5 height 6
select select "9"
select select "2025"
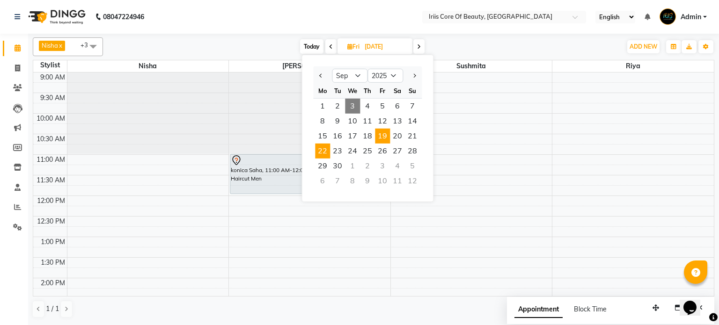
click at [316, 148] on span "22" at bounding box center [322, 151] width 15 height 15
type input "[DATE]"
